Goal: Register for event/course

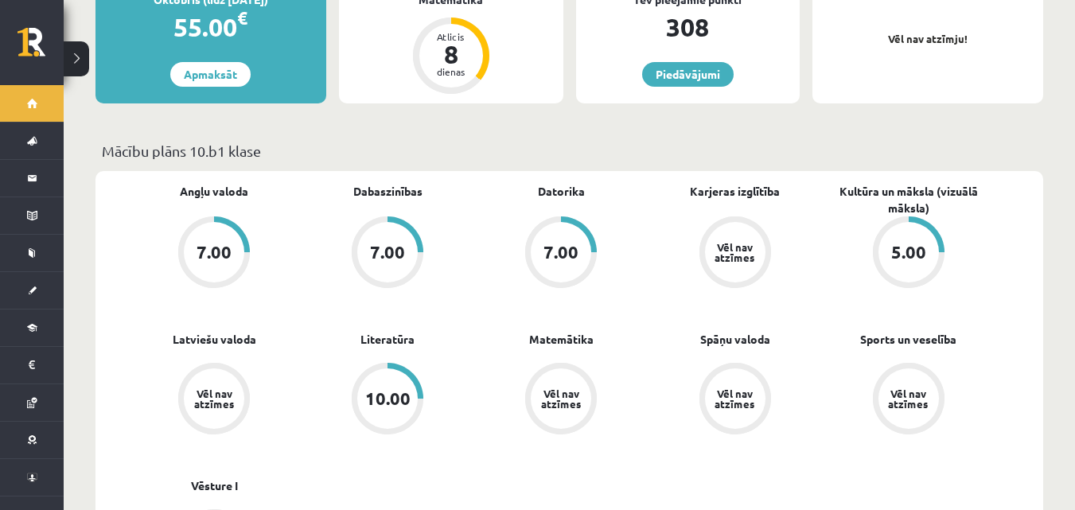
scroll to position [398, 0]
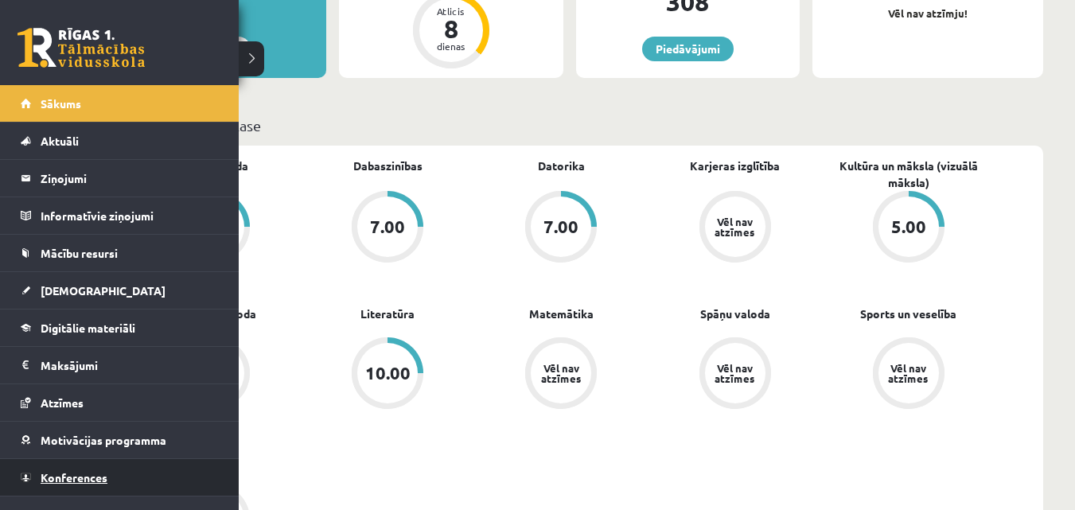
click at [72, 460] on link "Konferences" at bounding box center [120, 477] width 198 height 37
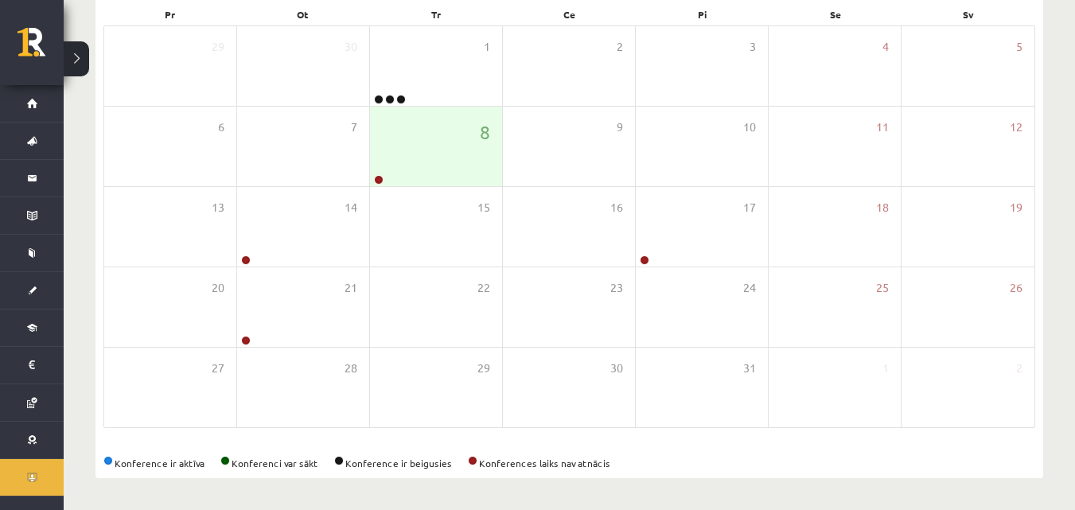
scroll to position [251, 0]
click at [471, 135] on div "8" at bounding box center [436, 147] width 132 height 80
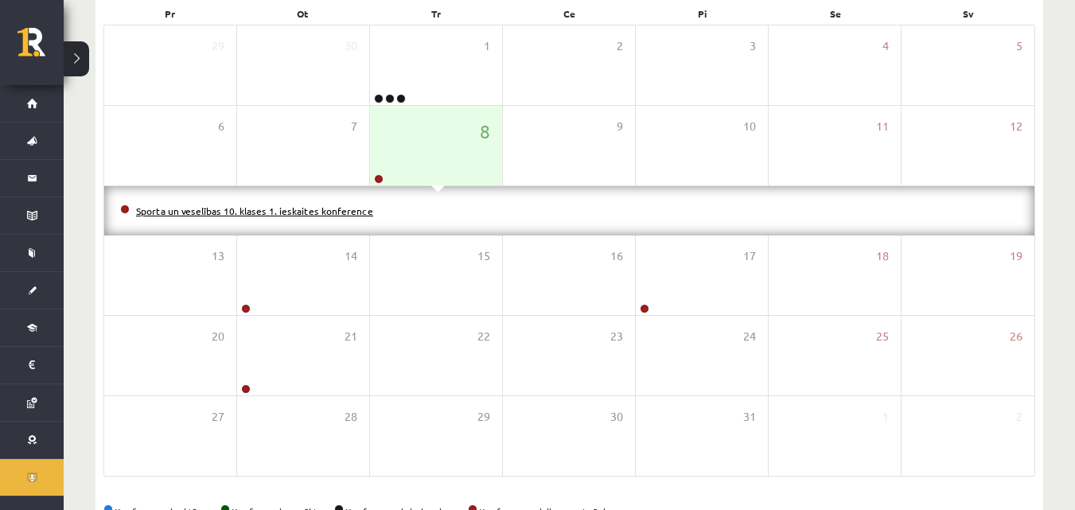
click at [336, 210] on link "Sporta un veselības 10. klases 1. ieskaites konference" at bounding box center [254, 211] width 237 height 13
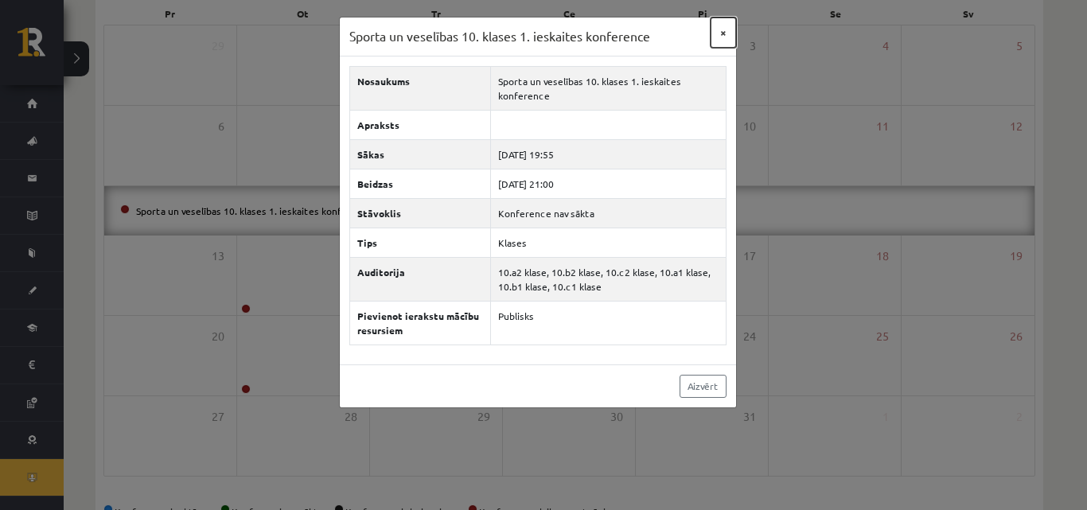
click at [721, 35] on button "×" at bounding box center [723, 33] width 25 height 30
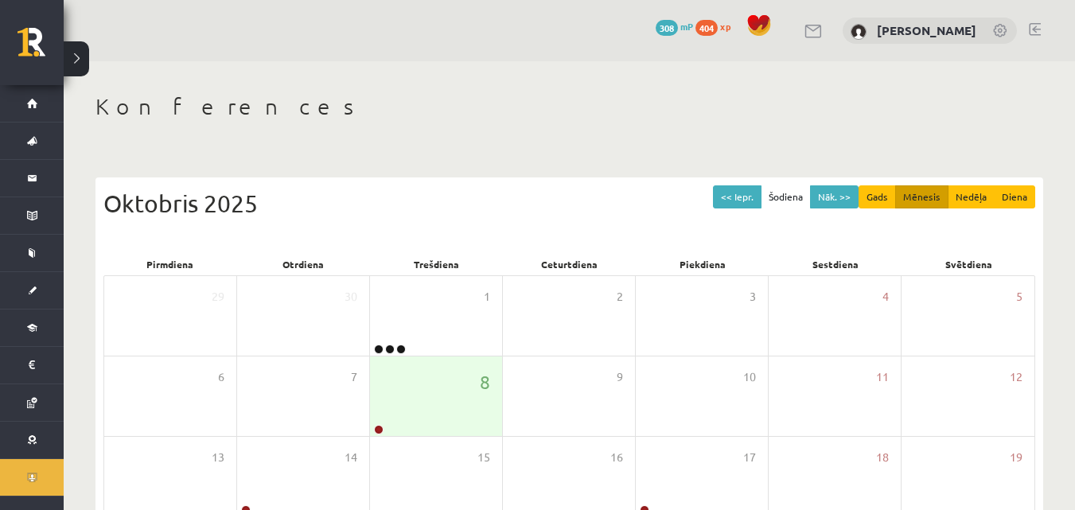
scroll to position [251, 0]
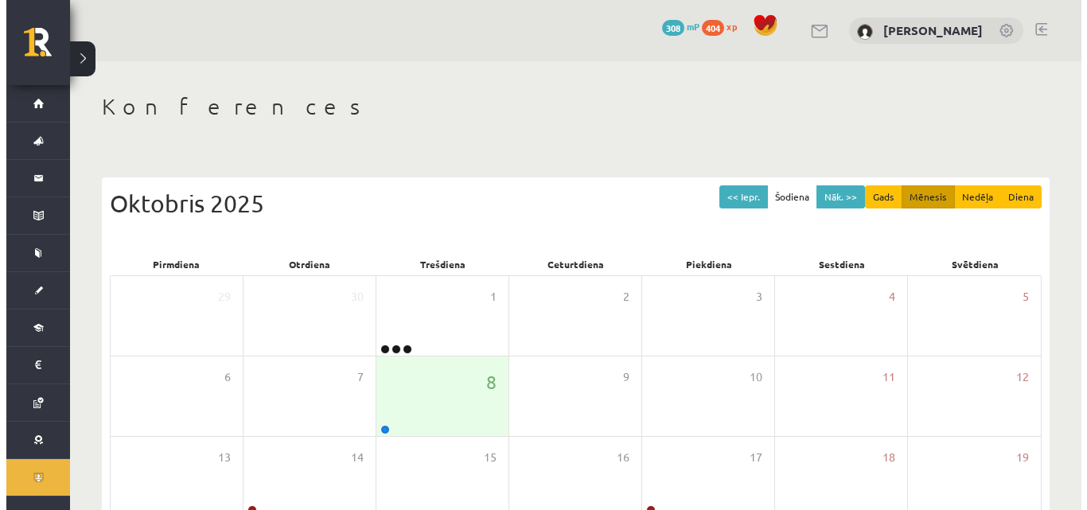
scroll to position [251, 0]
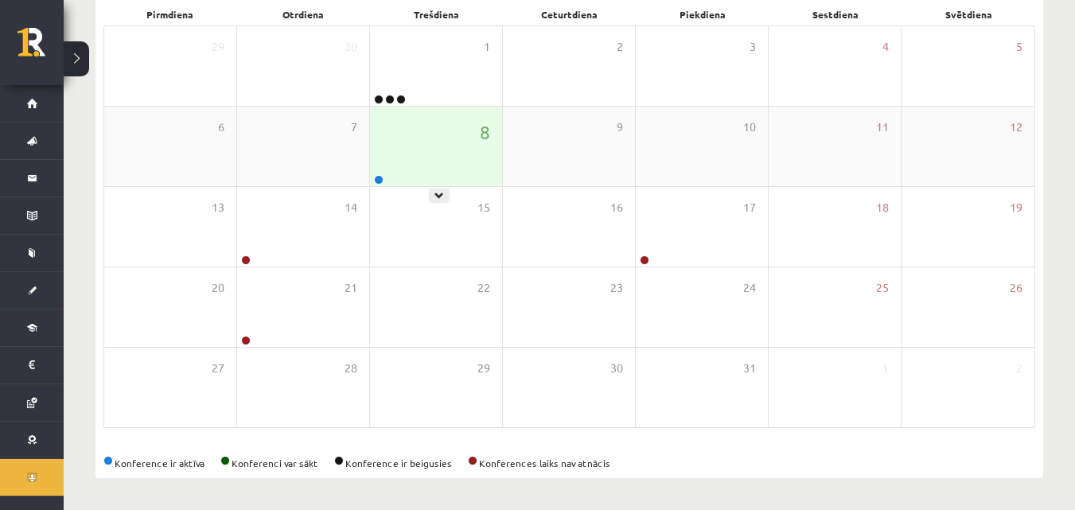
click at [383, 131] on div "8" at bounding box center [436, 147] width 132 height 80
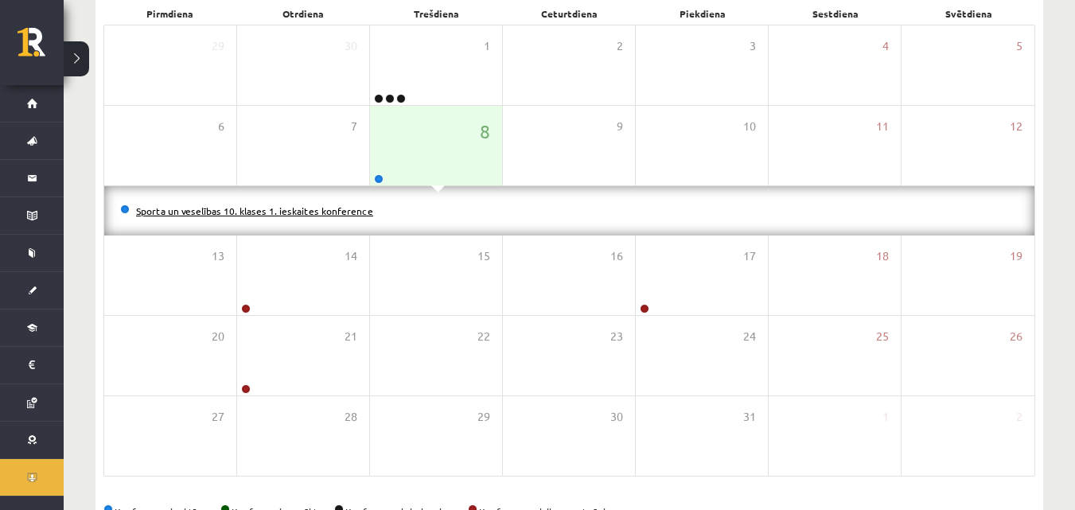
click at [338, 213] on link "Sporta un veselības 10. klases 1. ieskaites konference" at bounding box center [254, 211] width 237 height 13
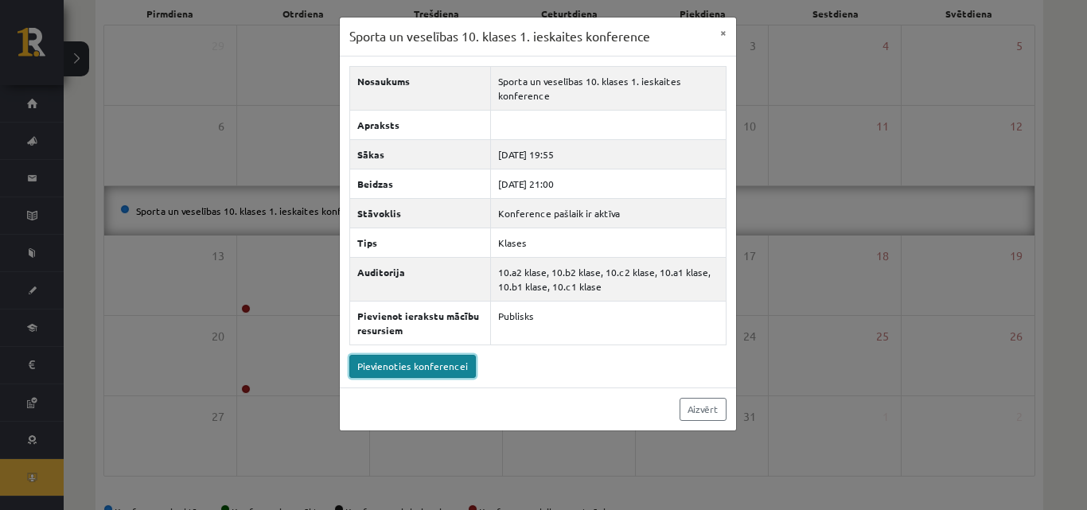
click at [442, 369] on link "Pievienoties konferencei" at bounding box center [412, 366] width 127 height 23
